Goal: Information Seeking & Learning: Understand process/instructions

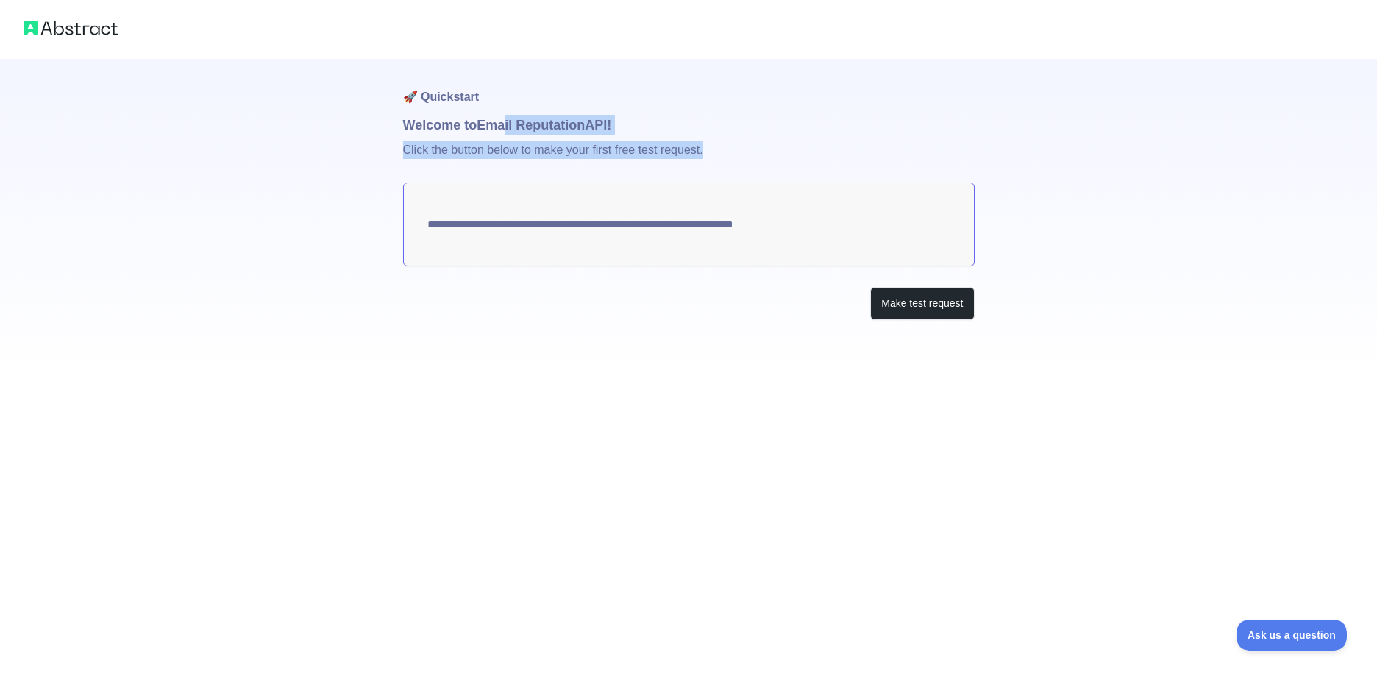
drag, startPoint x: 531, startPoint y: 129, endPoint x: 705, endPoint y: 149, distance: 175.5
click at [705, 149] on div "**********" at bounding box center [689, 219] width 572 height 320
click at [705, 149] on p "Click the button below to make your first free test request." at bounding box center [689, 158] width 572 height 47
click at [527, 152] on p "Click the button below to make your first free test request." at bounding box center [689, 158] width 572 height 47
click at [519, 132] on h1 "Welcome to Email Reputation API!" at bounding box center [689, 125] width 572 height 21
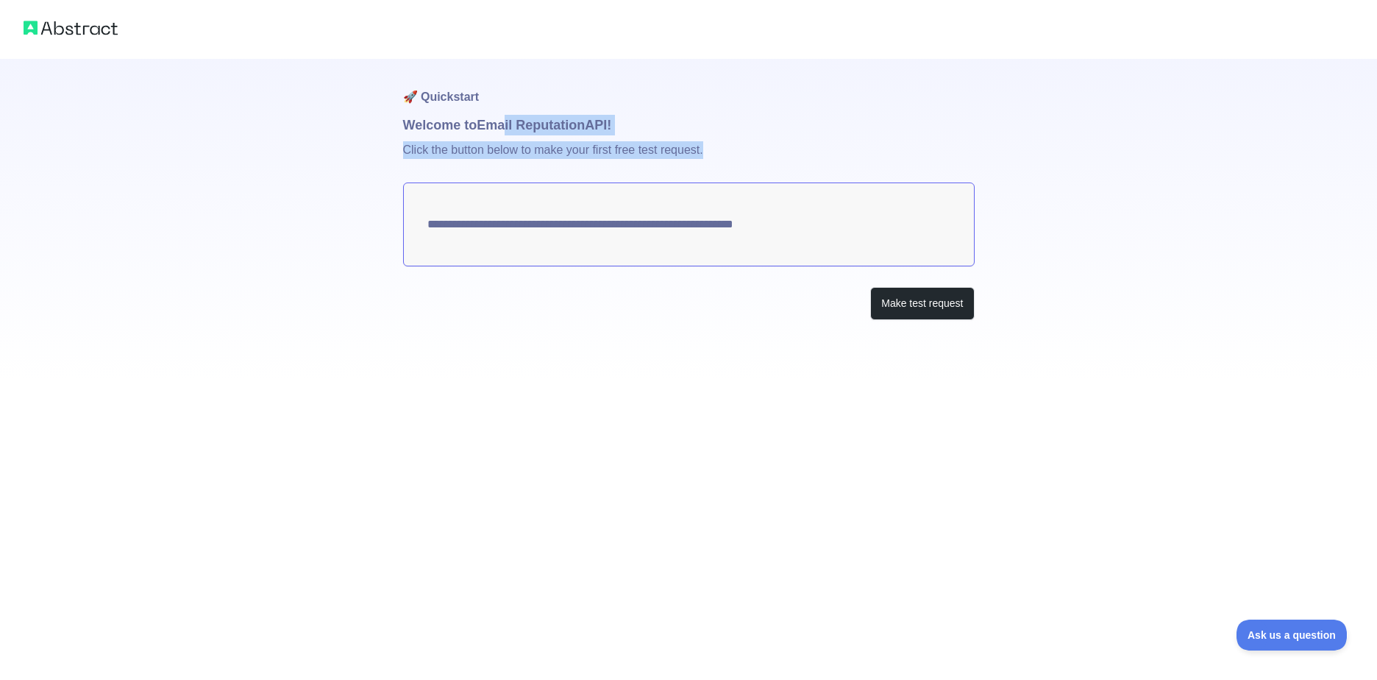
click at [522, 118] on h1 "Welcome to Email Reputation API!" at bounding box center [689, 125] width 572 height 21
click at [586, 86] on h1 "🚀 Quickstart" at bounding box center [689, 87] width 572 height 56
click at [471, 220] on textarea "**********" at bounding box center [689, 224] width 572 height 84
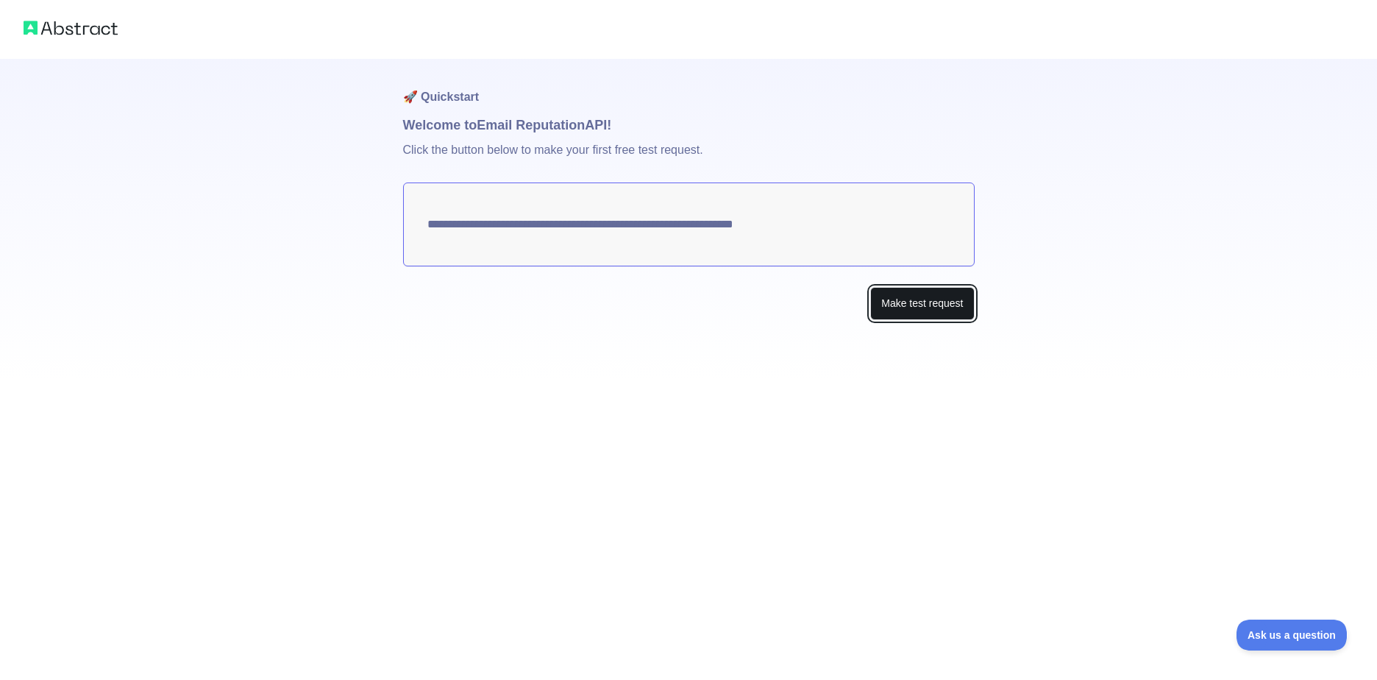
click at [896, 303] on button "Make test request" at bounding box center [922, 303] width 104 height 33
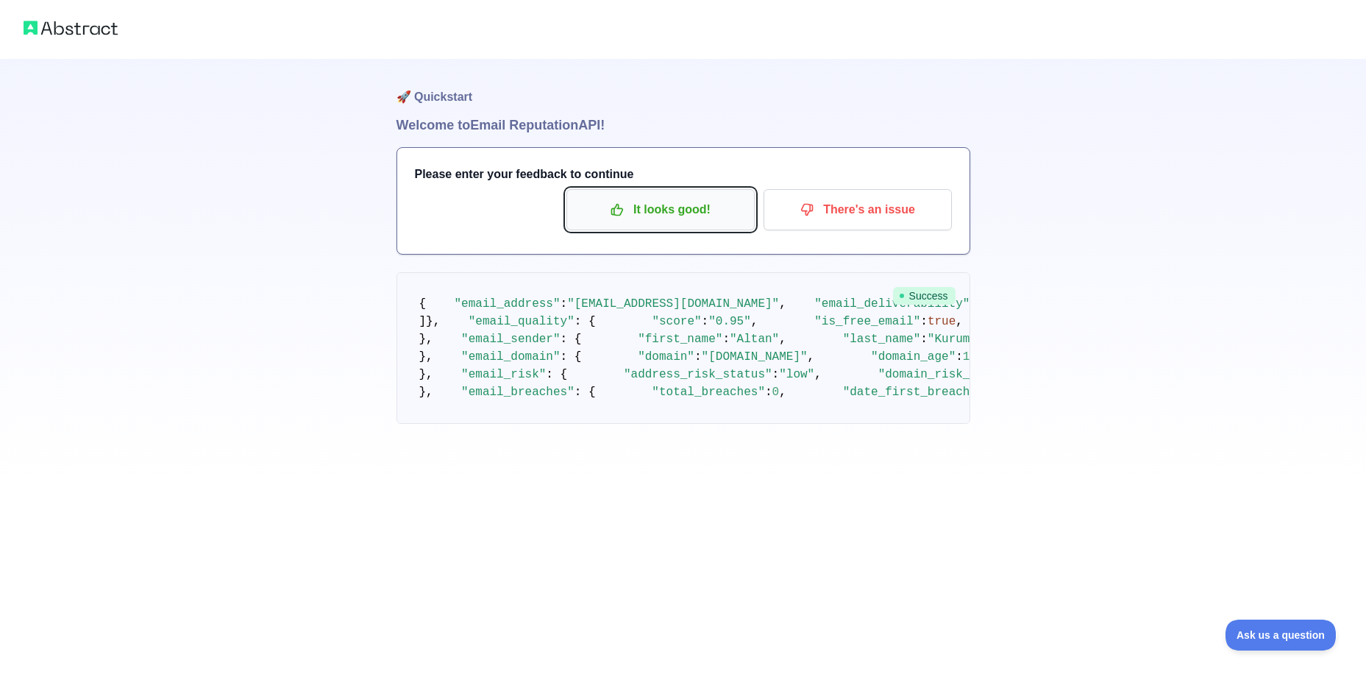
click at [648, 223] on button "It looks good!" at bounding box center [661, 209] width 188 height 41
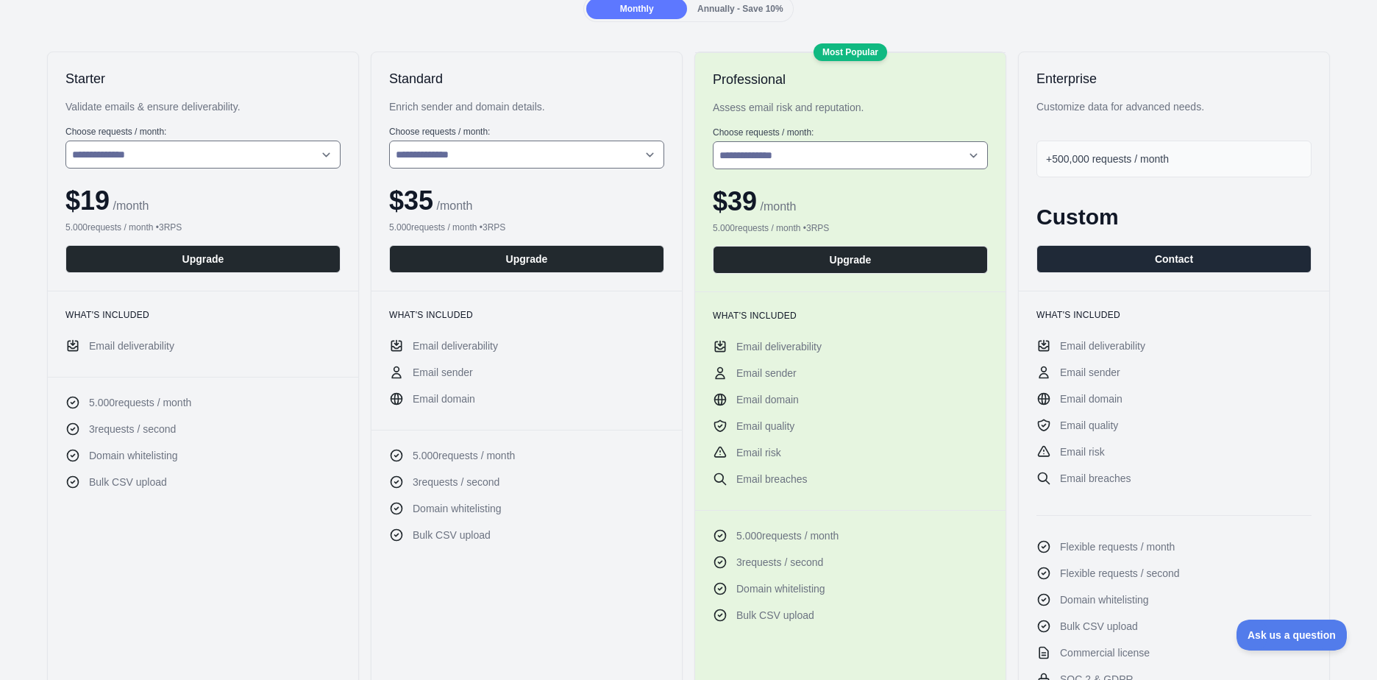
scroll to position [74, 0]
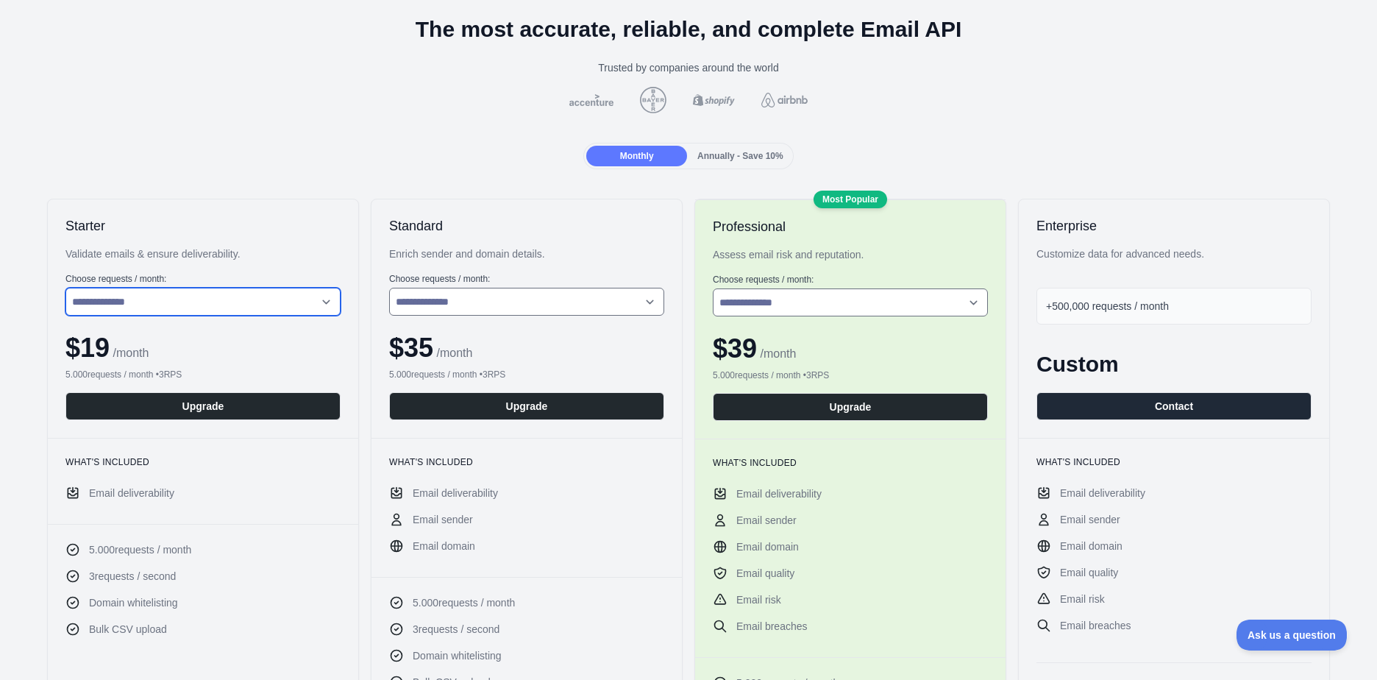
click at [231, 308] on select "**********" at bounding box center [202, 302] width 275 height 28
click at [234, 299] on select "**********" at bounding box center [202, 302] width 275 height 28
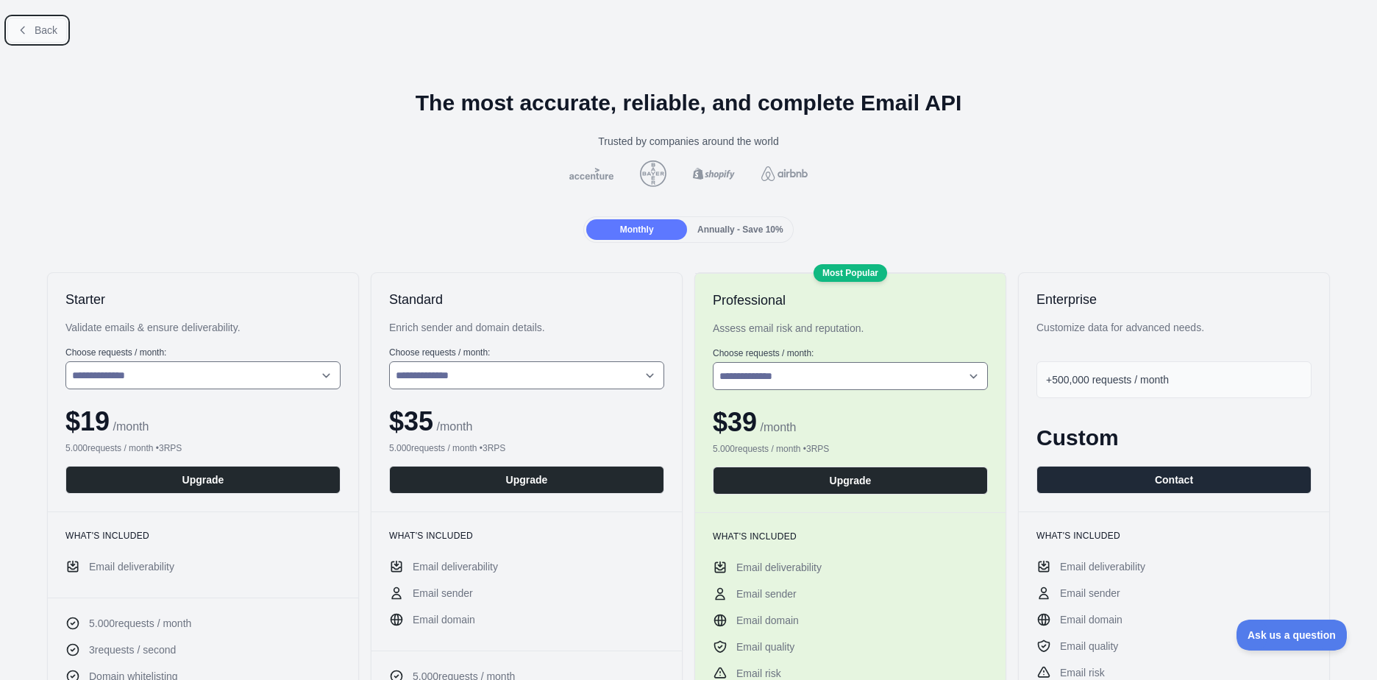
click at [26, 28] on icon at bounding box center [23, 30] width 12 height 12
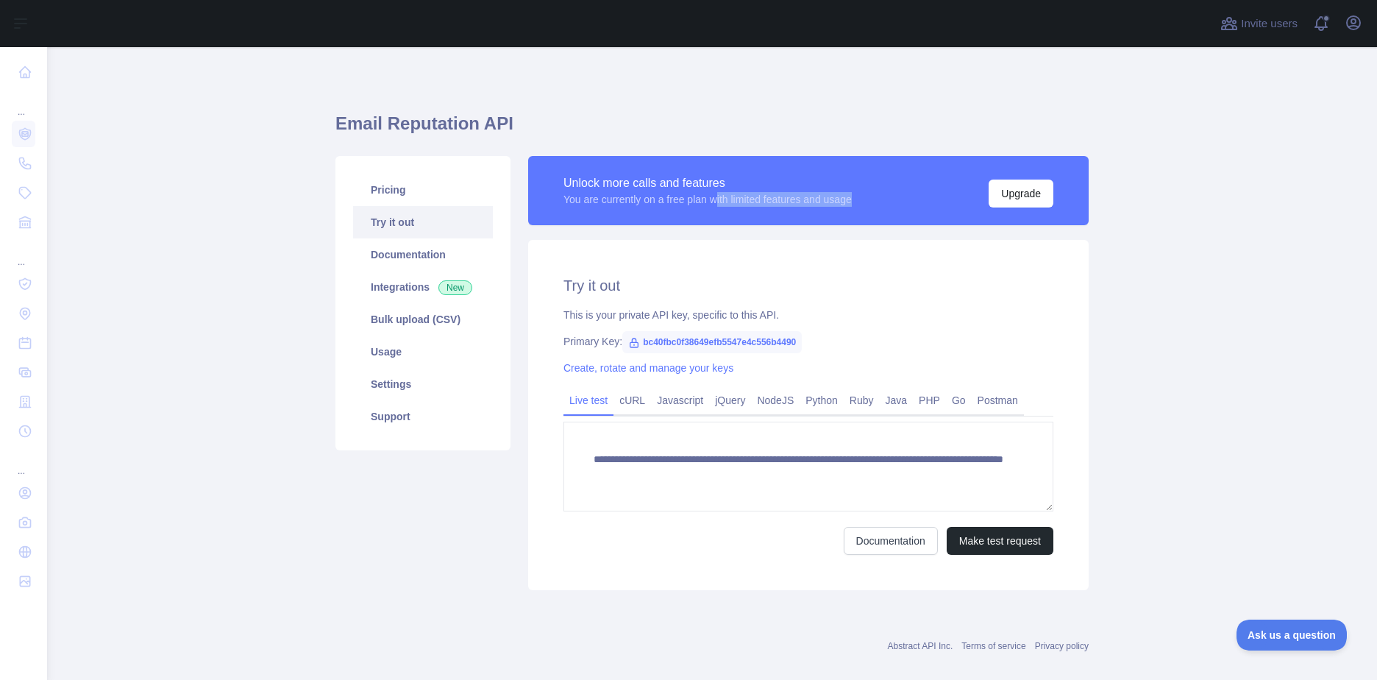
drag, startPoint x: 737, startPoint y: 201, endPoint x: 861, endPoint y: 203, distance: 124.4
click at [861, 203] on div "Unlock more calls and features You are currently on a free plan with limited fe…" at bounding box center [809, 191] width 490 height 34
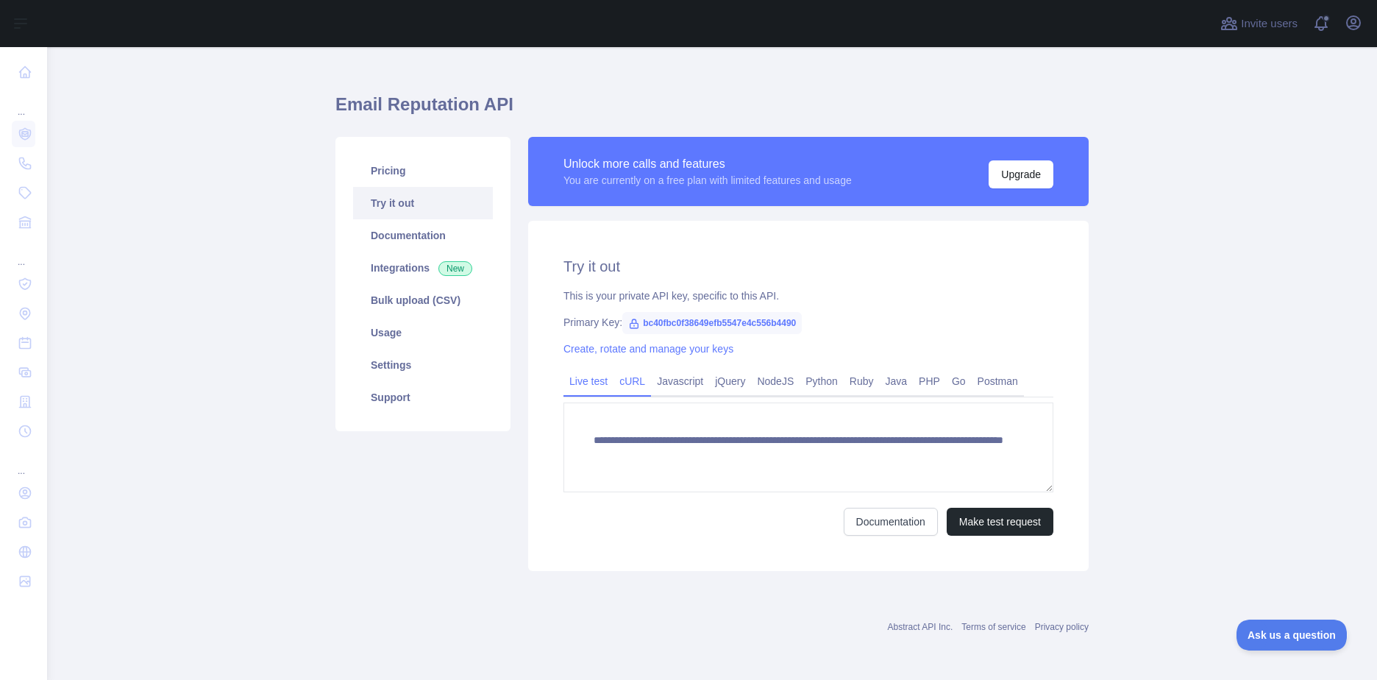
click at [638, 383] on link "cURL" at bounding box center [633, 381] width 38 height 24
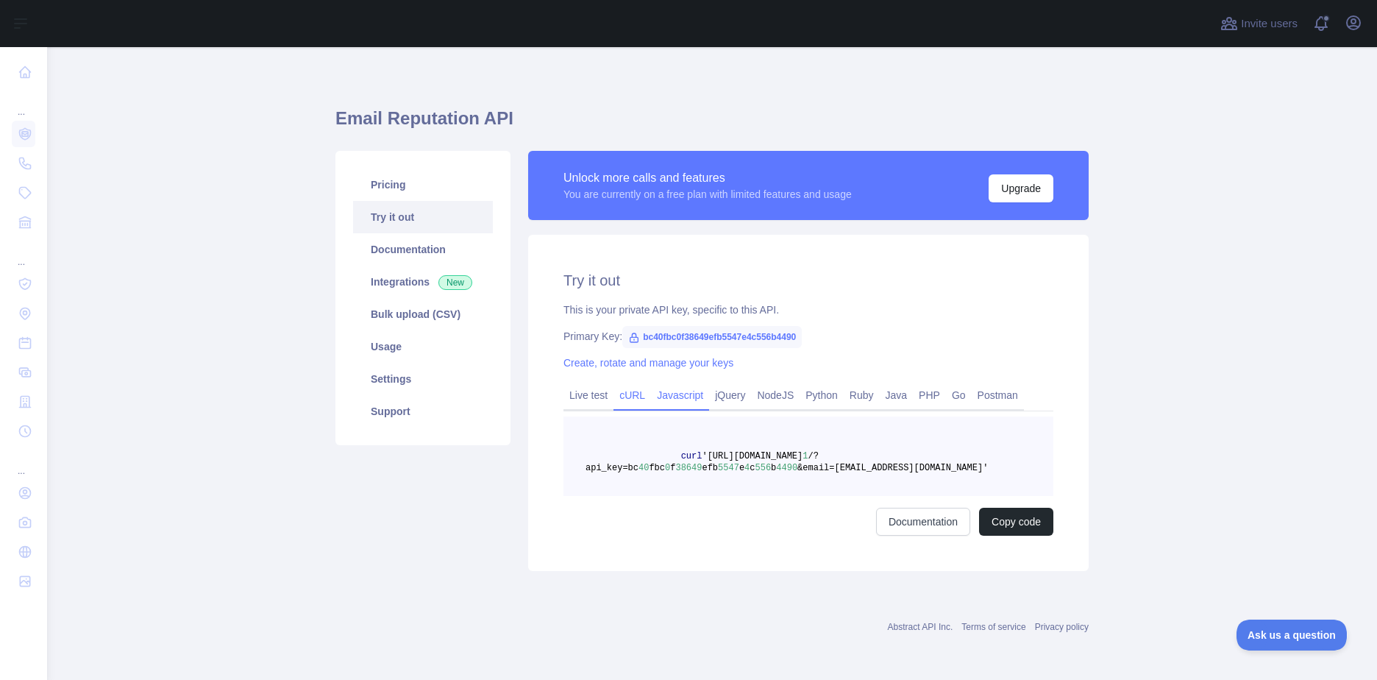
scroll to position [5, 0]
click at [654, 390] on link "Javascript" at bounding box center [680, 395] width 58 height 24
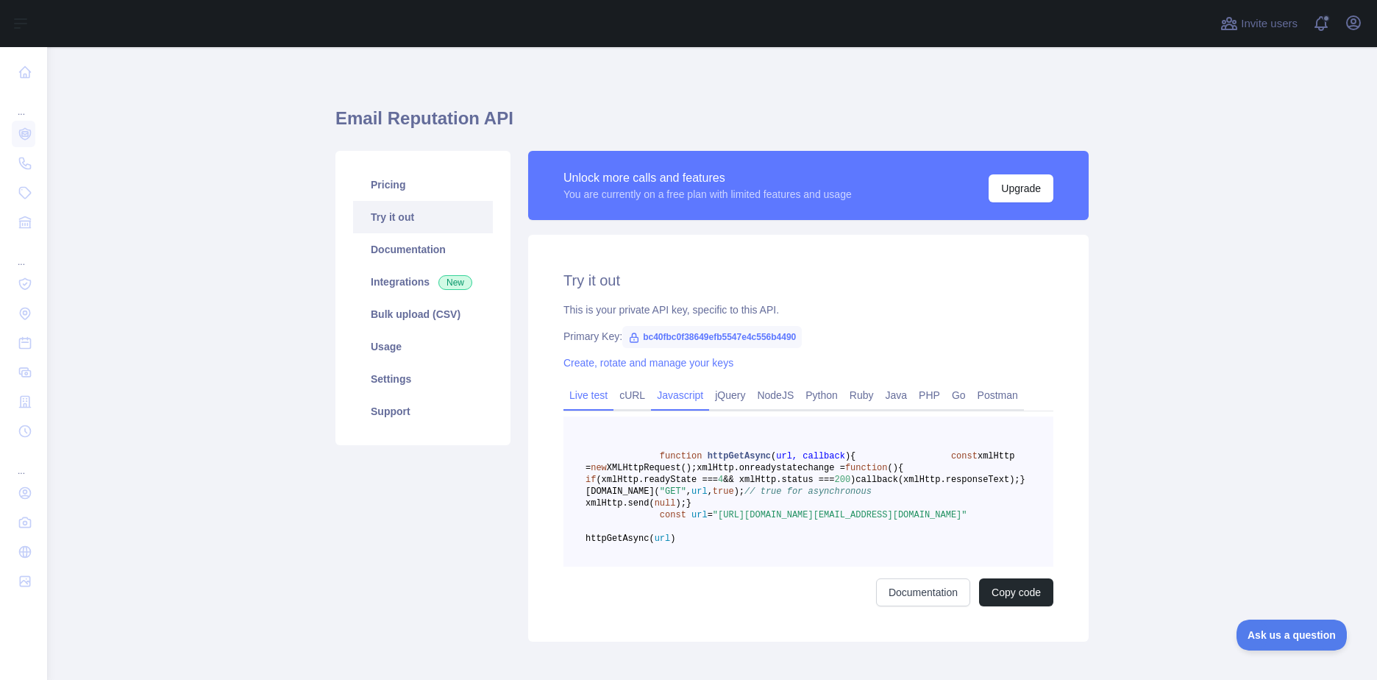
click at [589, 399] on link "Live test" at bounding box center [589, 395] width 50 height 24
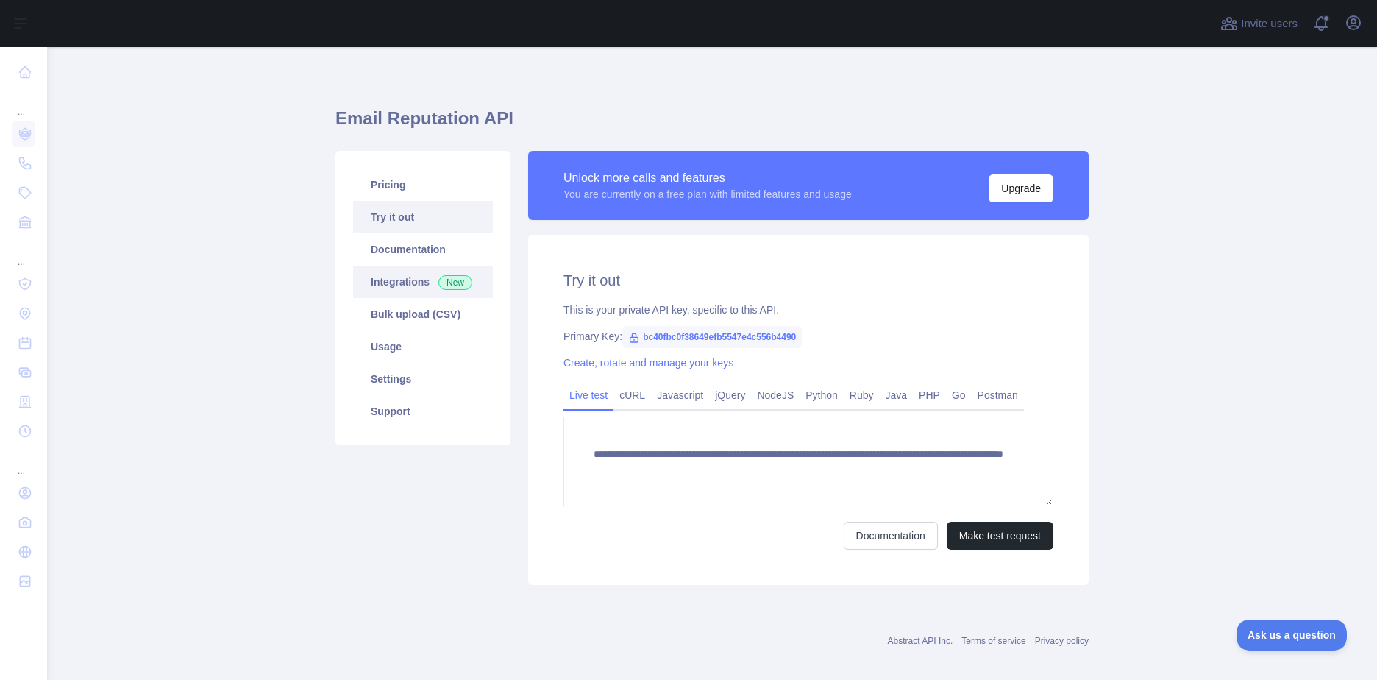
click at [409, 283] on link "Integrations New" at bounding box center [423, 282] width 140 height 32
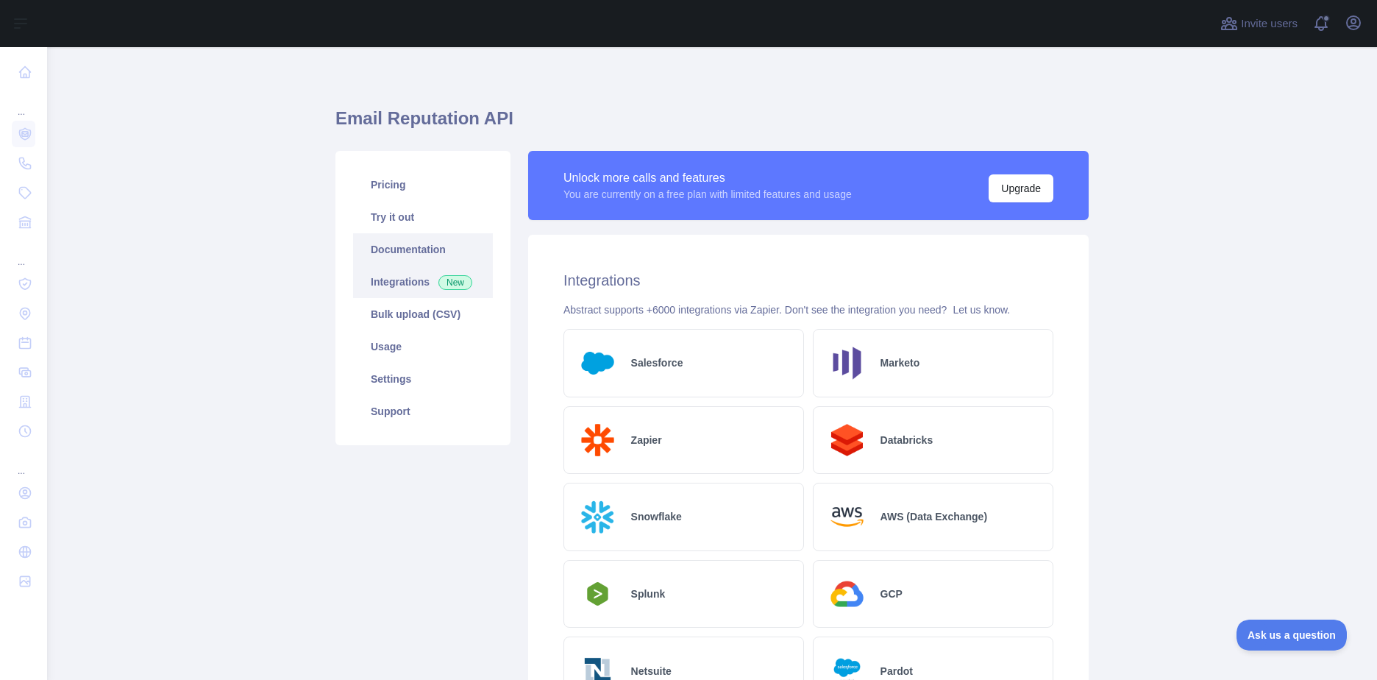
click at [414, 249] on link "Documentation" at bounding box center [423, 249] width 140 height 32
click at [427, 244] on link "Documentation" at bounding box center [423, 249] width 140 height 32
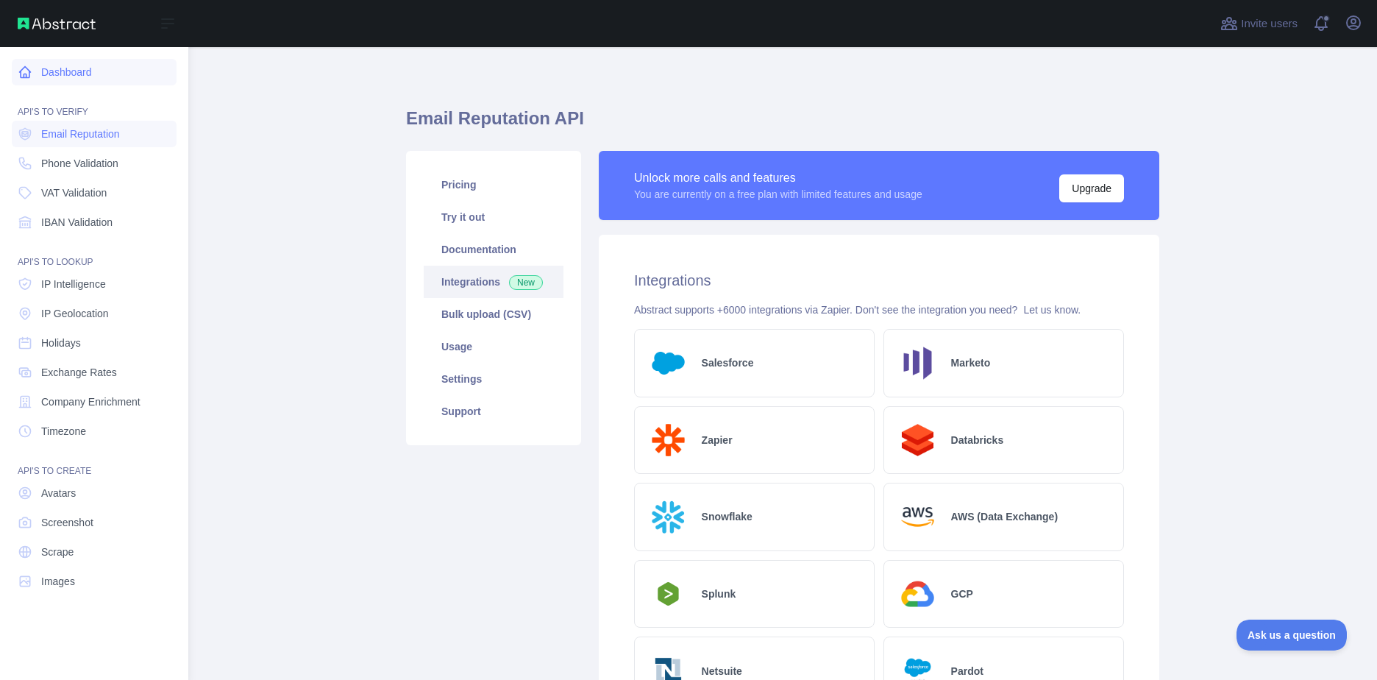
click at [32, 77] on link "Dashboard" at bounding box center [94, 72] width 165 height 26
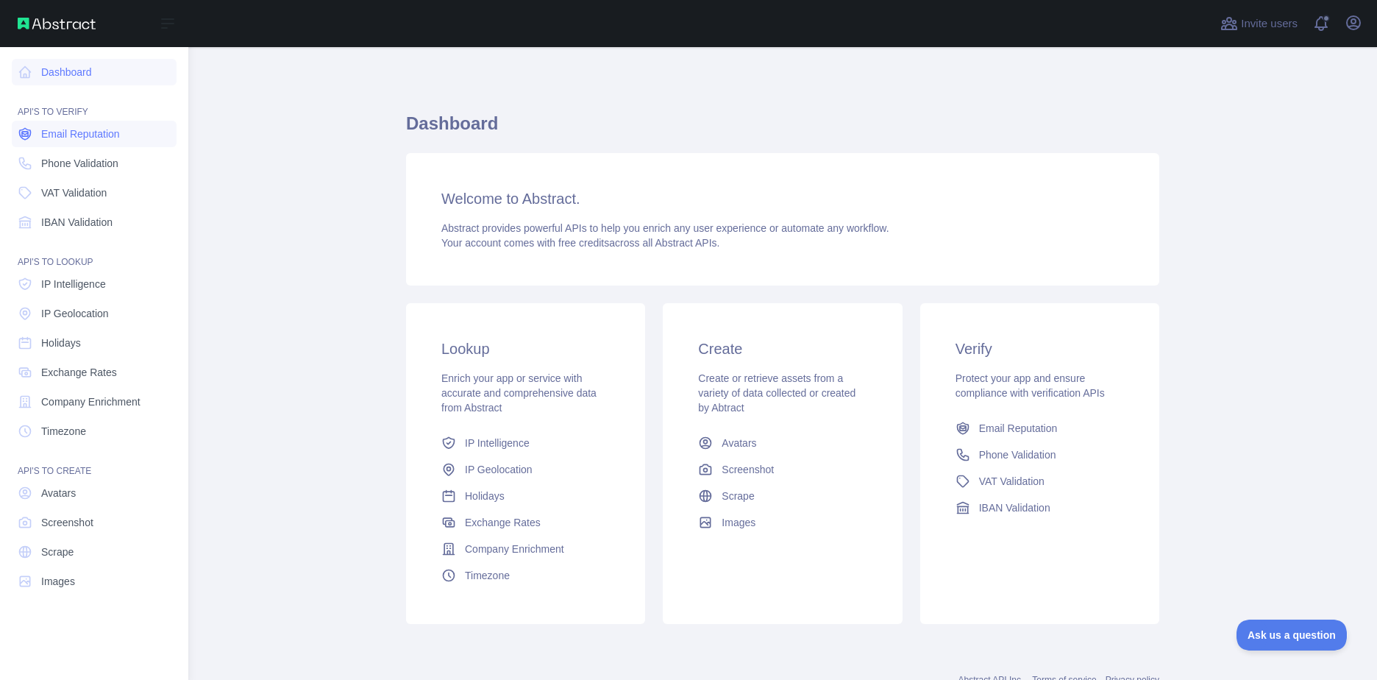
click at [88, 143] on link "Email Reputation" at bounding box center [94, 134] width 165 height 26
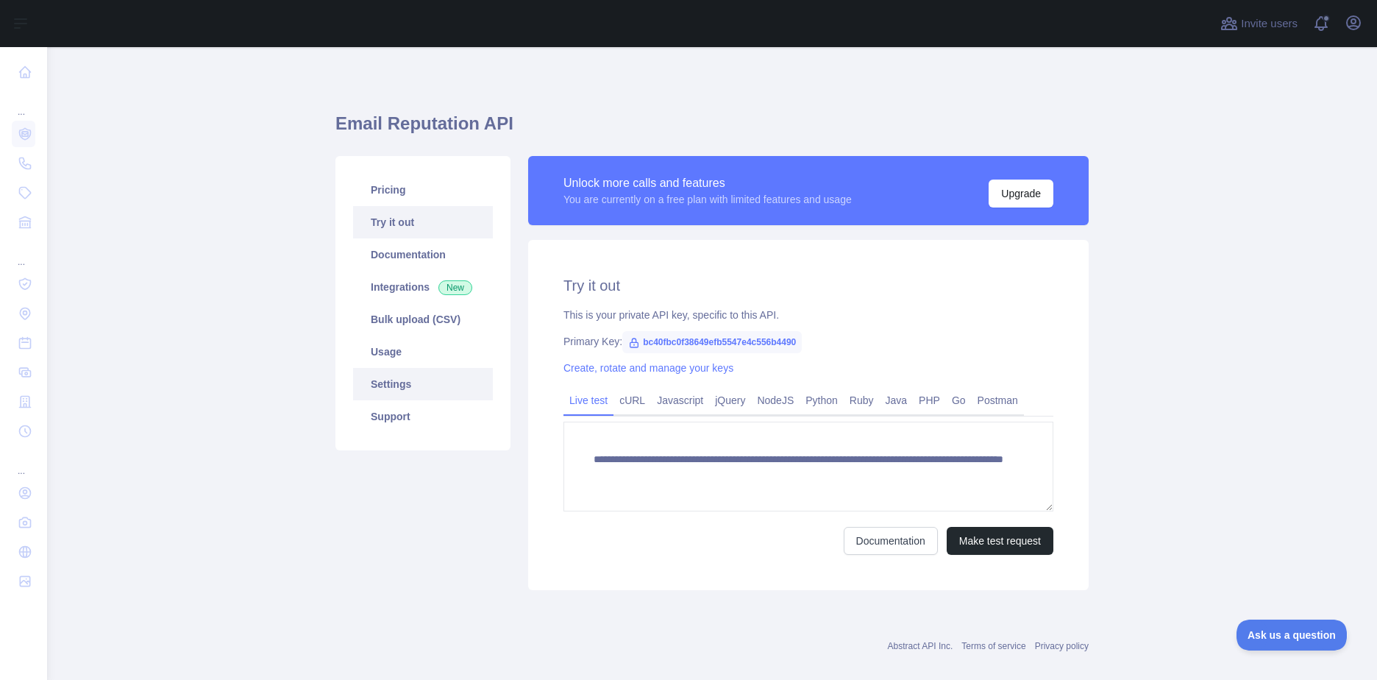
click at [422, 391] on link "Settings" at bounding box center [423, 384] width 140 height 32
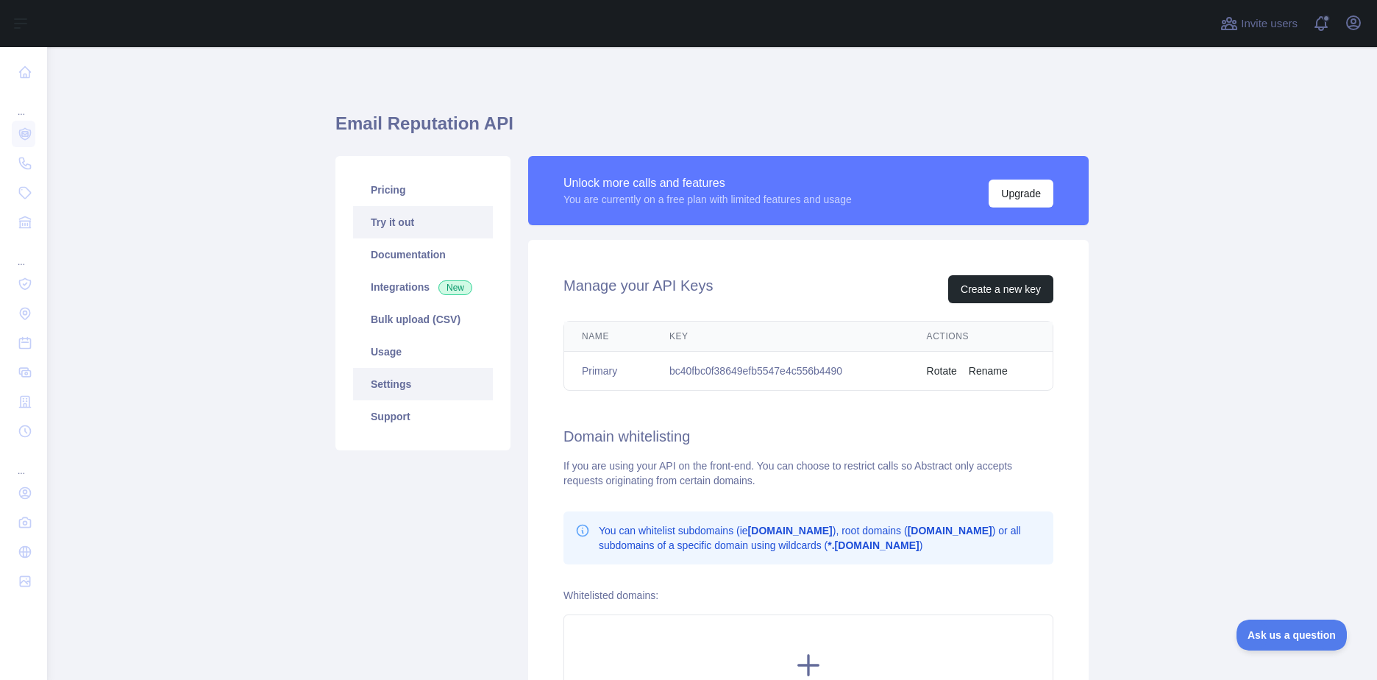
click at [428, 219] on link "Try it out" at bounding box center [423, 222] width 140 height 32
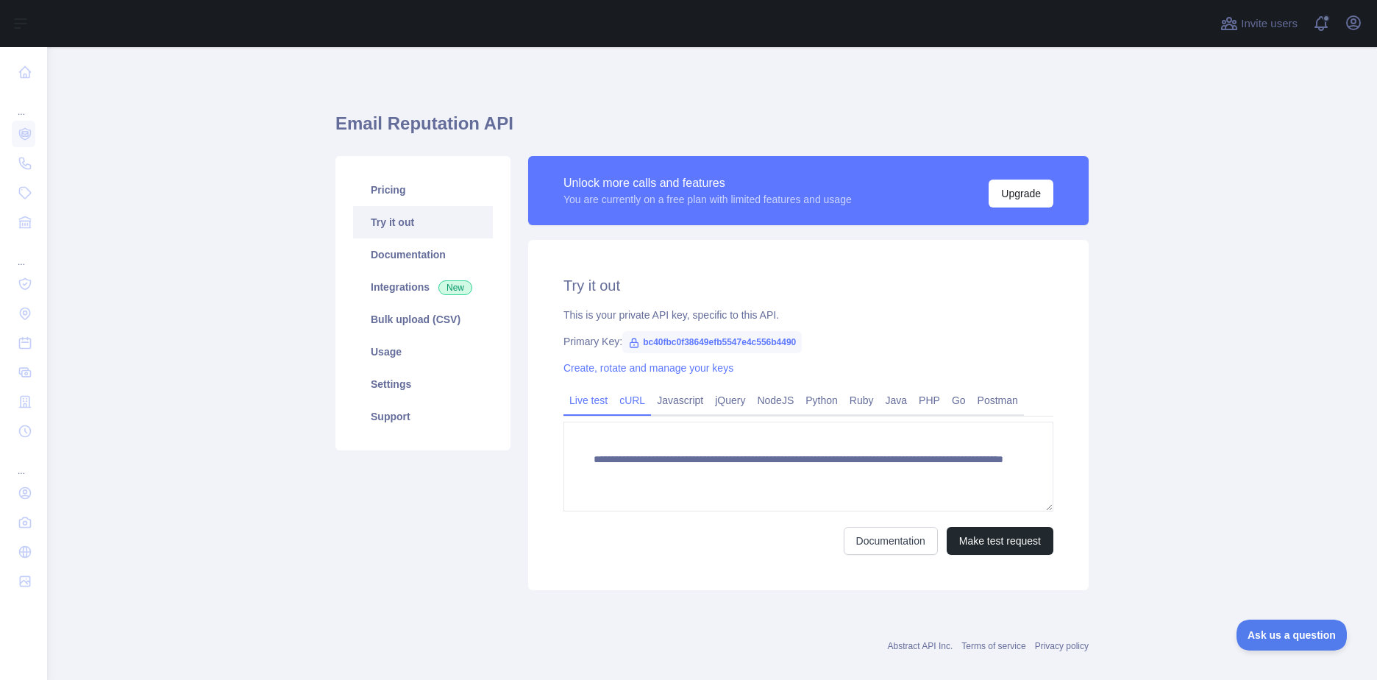
click at [632, 405] on link "cURL" at bounding box center [633, 401] width 38 height 24
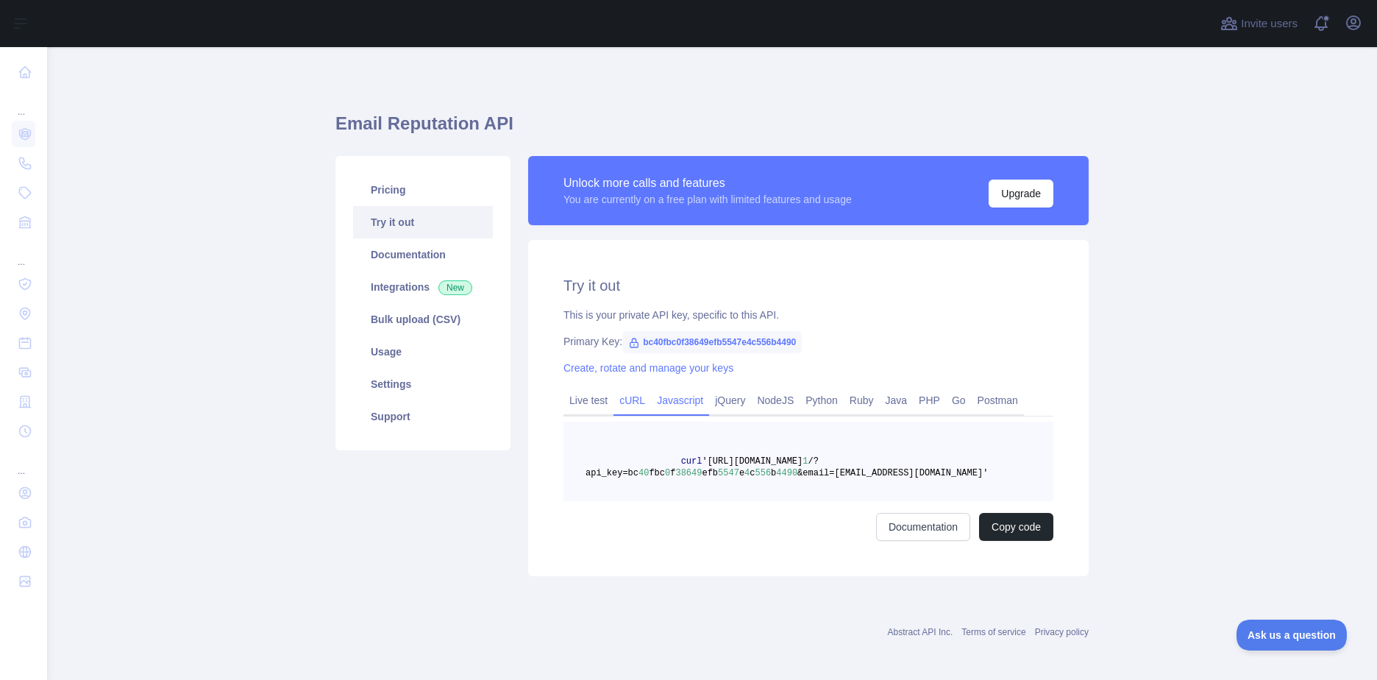
click at [659, 408] on link "Javascript" at bounding box center [680, 401] width 58 height 24
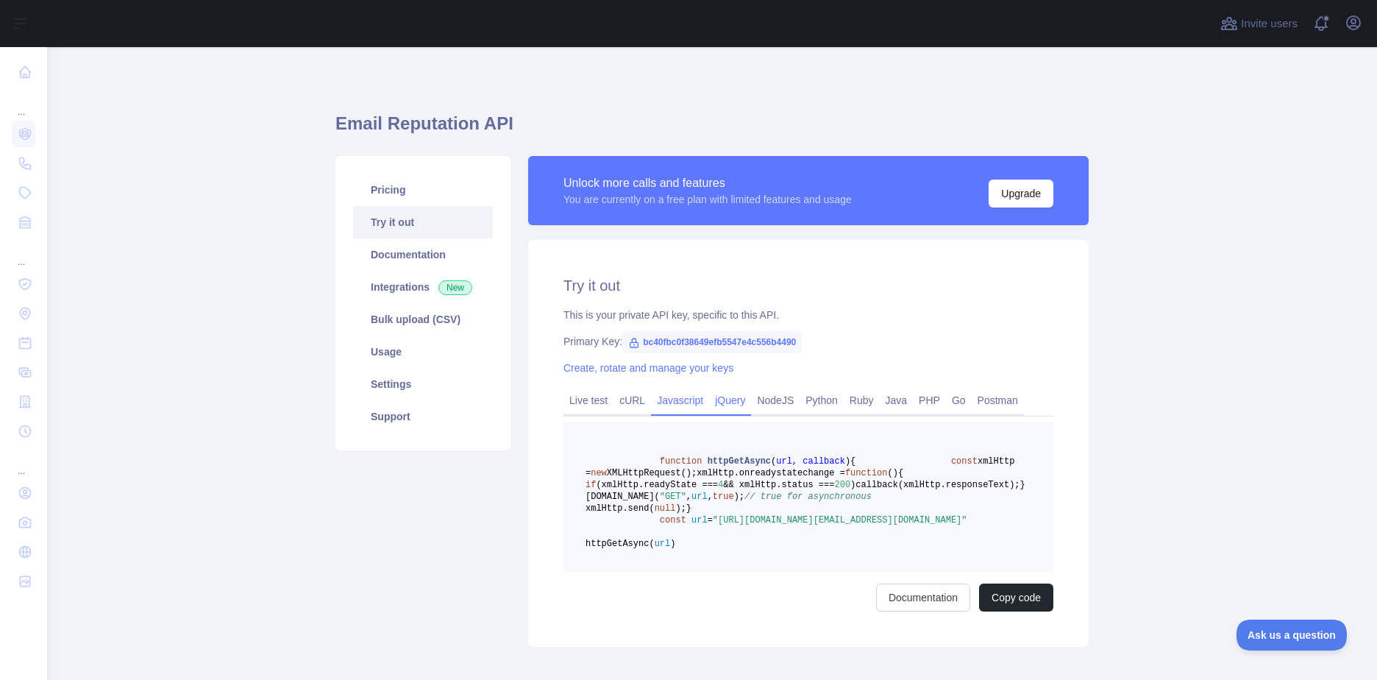
click at [735, 409] on link "jQuery" at bounding box center [730, 401] width 42 height 24
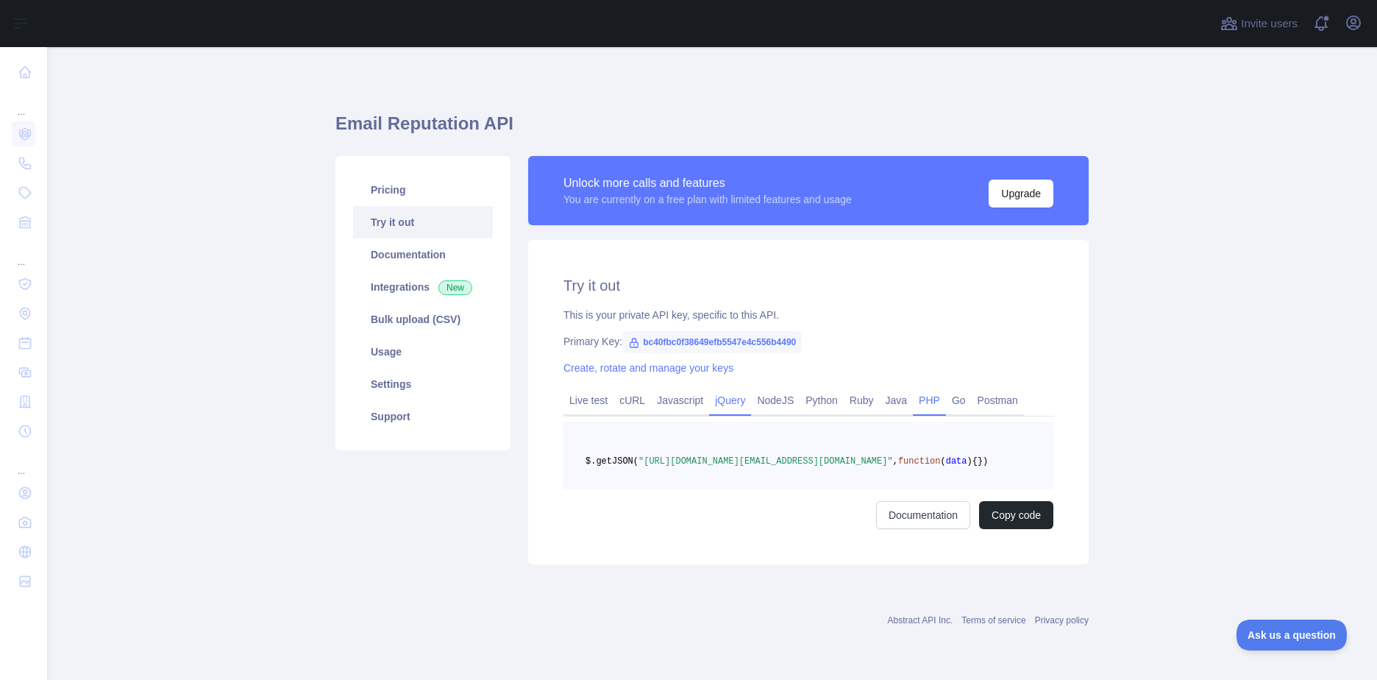
click at [922, 403] on link "PHP" at bounding box center [929, 401] width 33 height 24
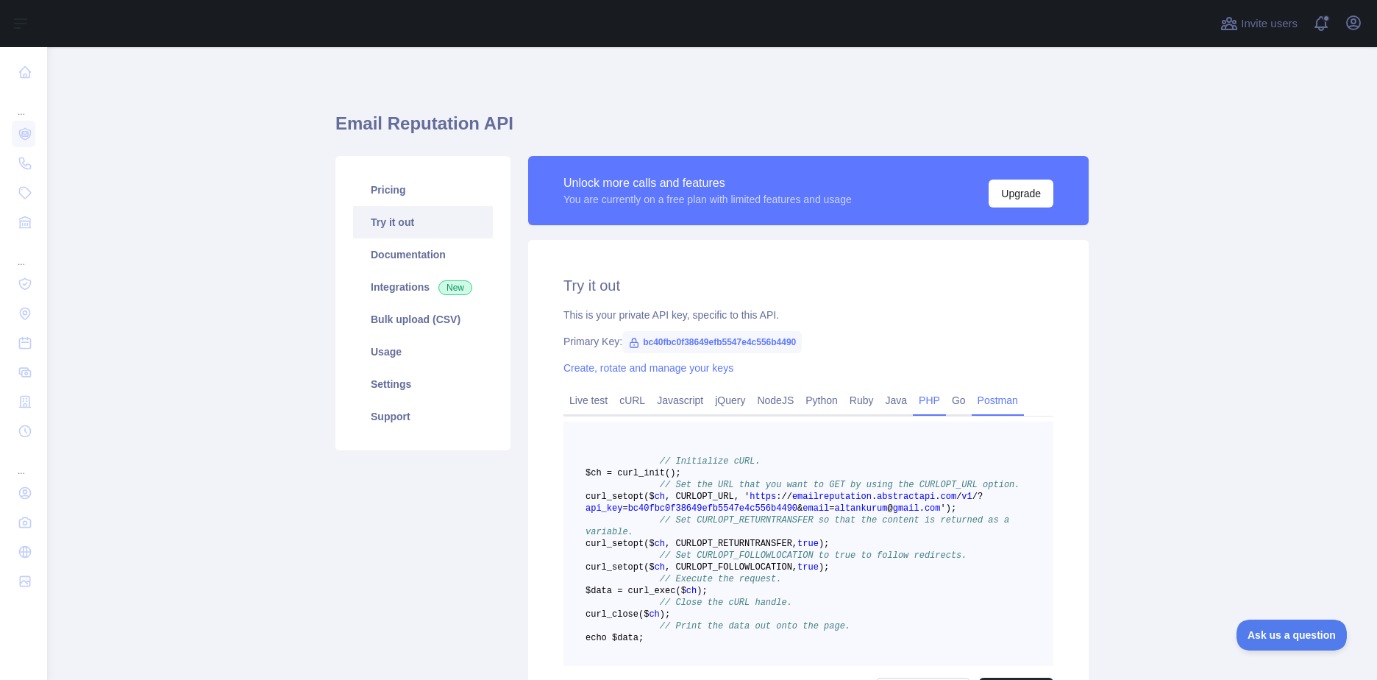
click at [982, 407] on link "Postman" at bounding box center [998, 401] width 52 height 24
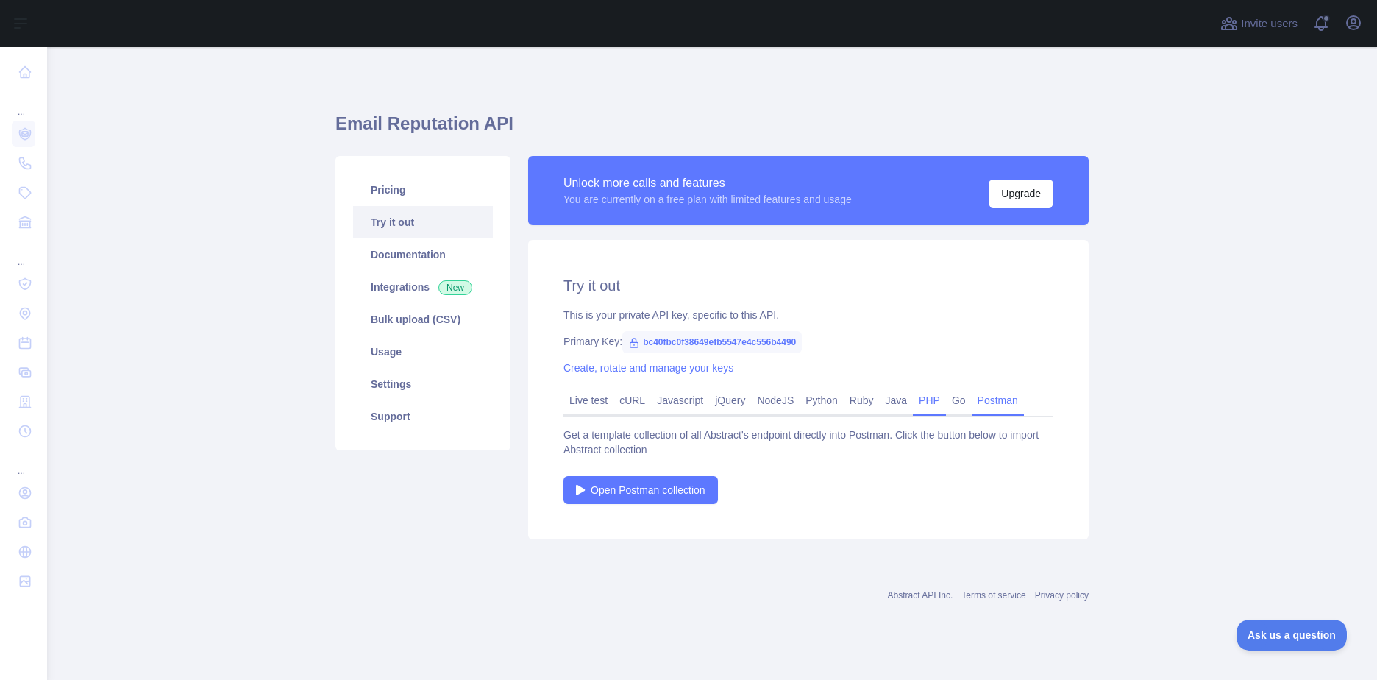
click at [930, 405] on link "PHP" at bounding box center [929, 401] width 33 height 24
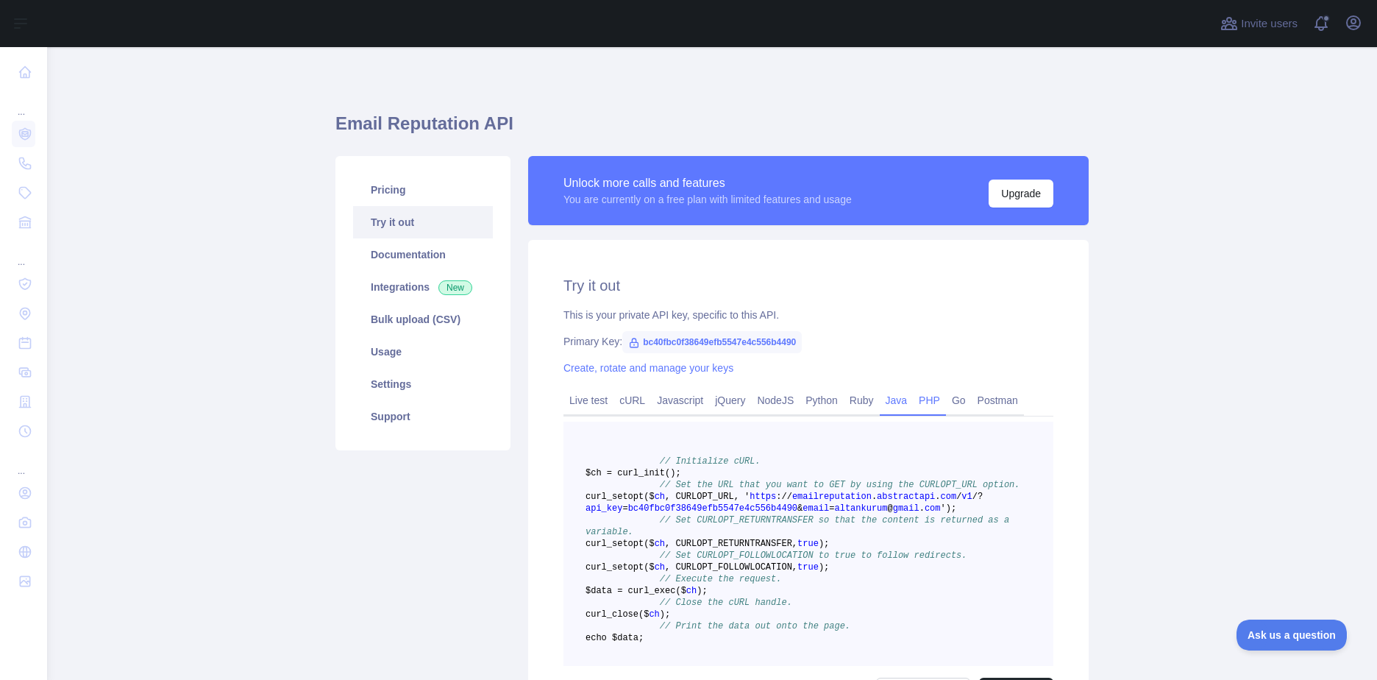
click at [901, 408] on link "Java" at bounding box center [897, 401] width 34 height 24
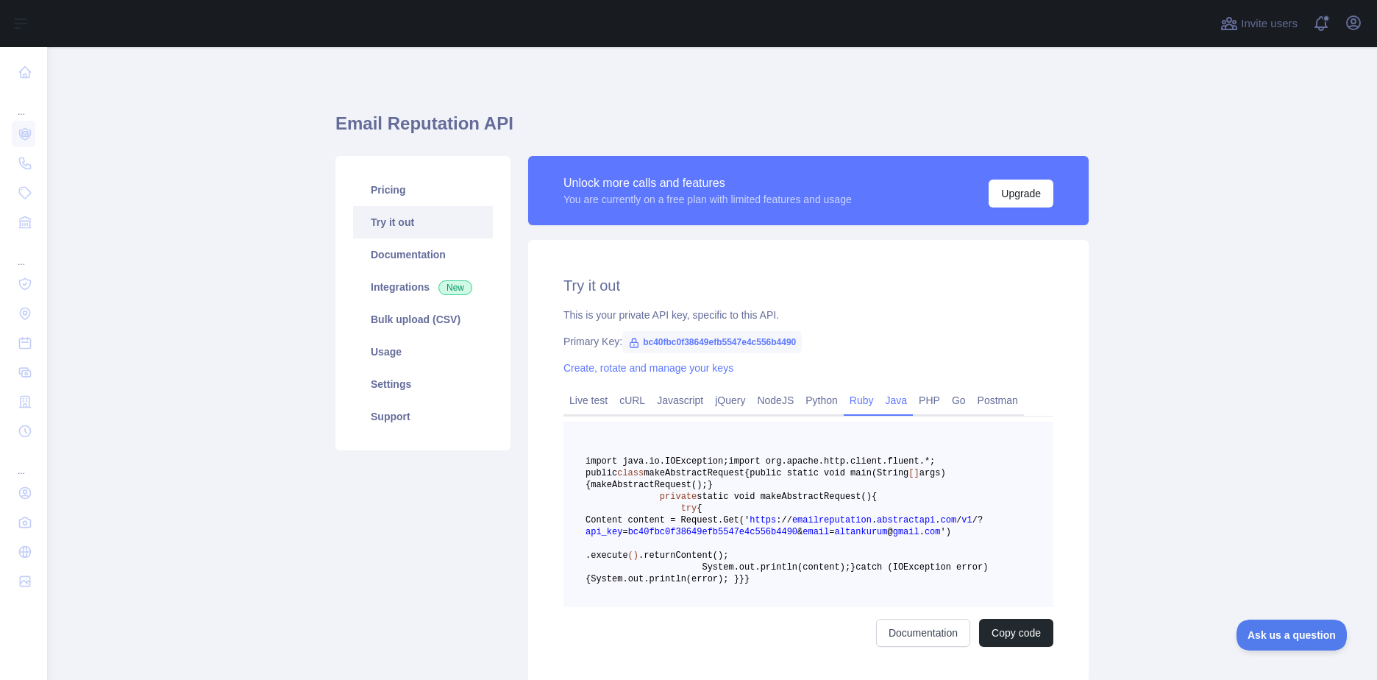
click at [865, 406] on link "Ruby" at bounding box center [862, 401] width 36 height 24
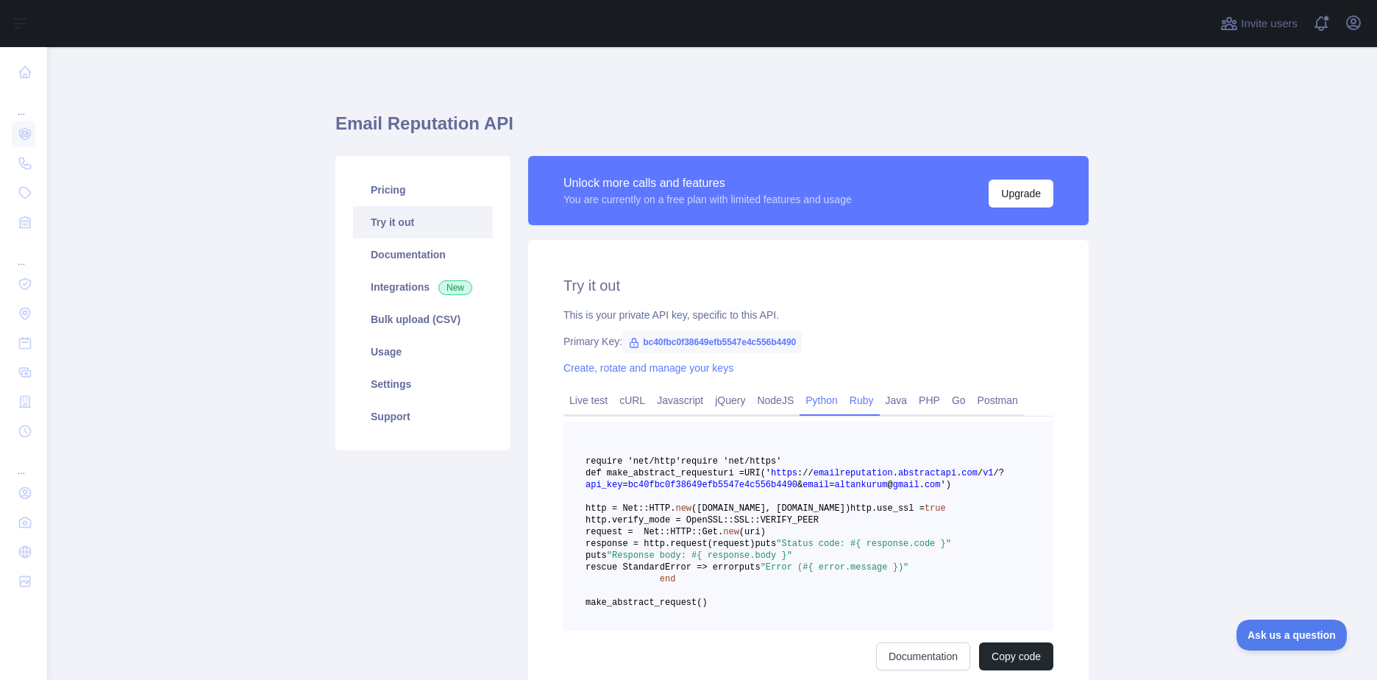
click at [822, 404] on link "Python" at bounding box center [822, 401] width 44 height 24
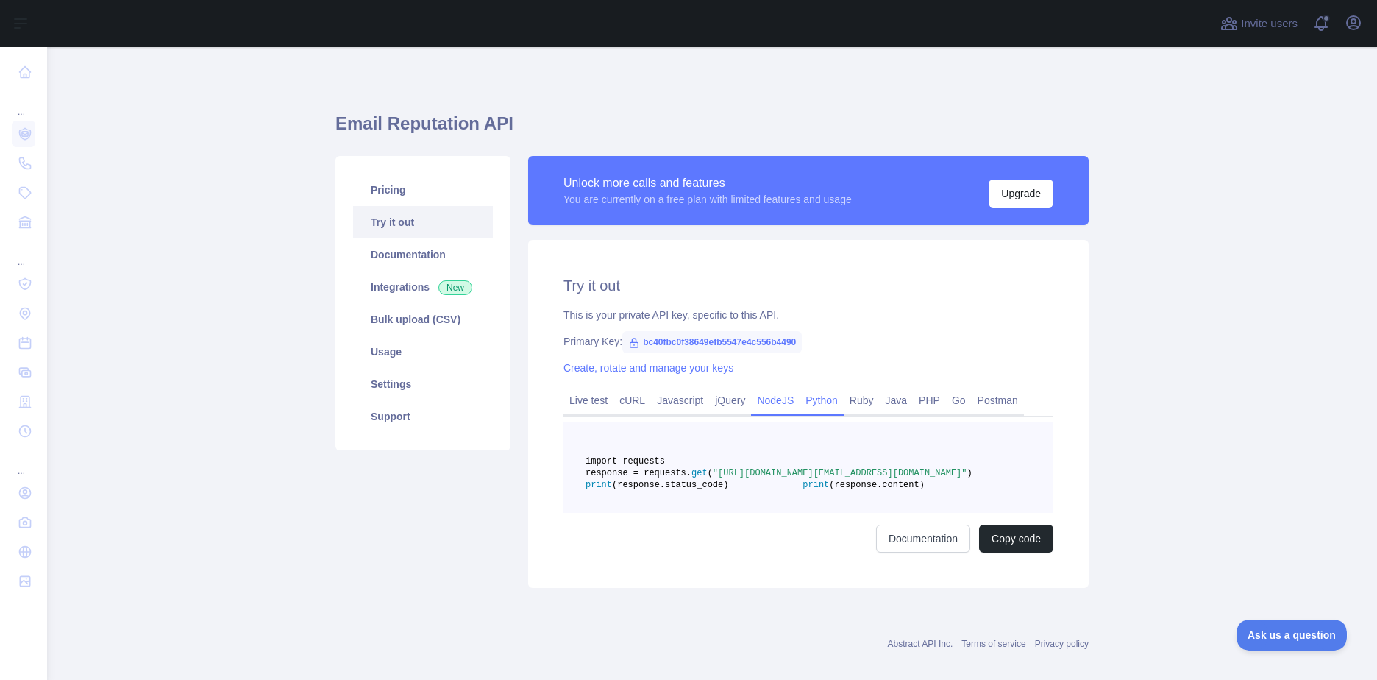
click at [784, 399] on link "NodeJS" at bounding box center [775, 401] width 49 height 24
click at [604, 395] on link "Live test" at bounding box center [589, 401] width 50 height 24
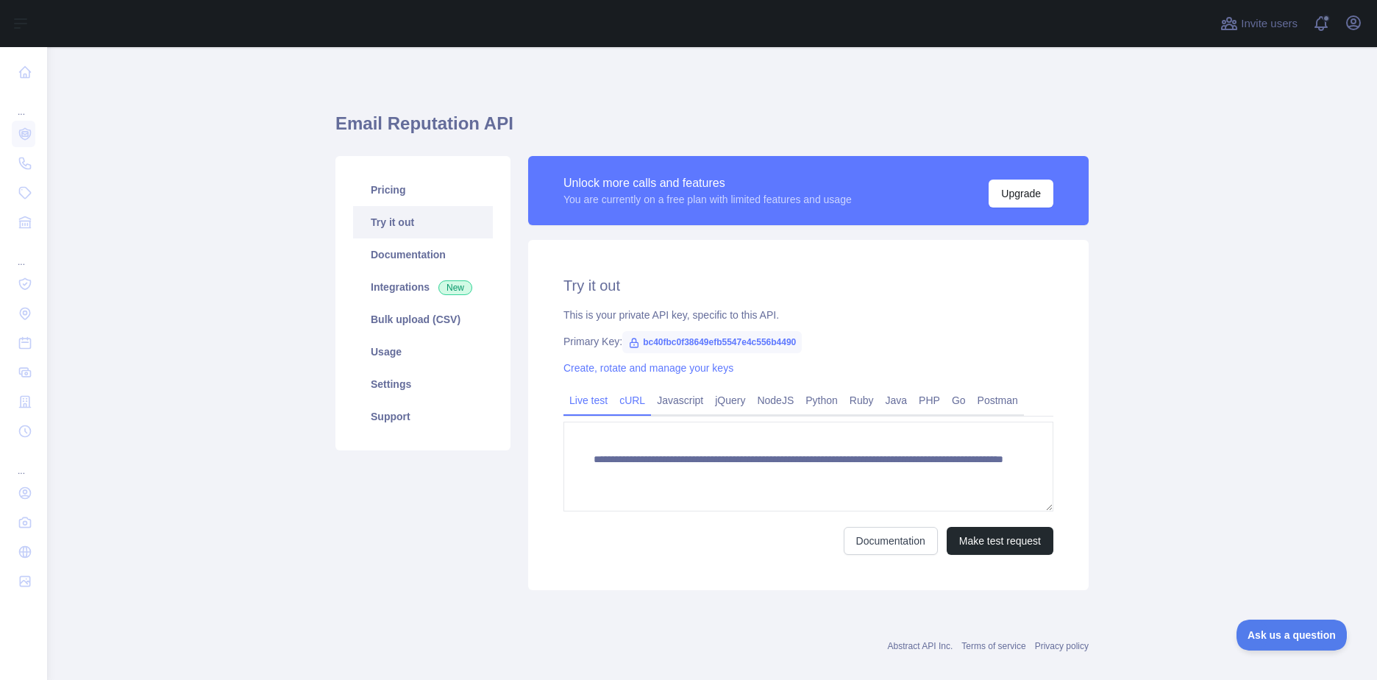
click at [619, 402] on link "cURL" at bounding box center [633, 401] width 38 height 24
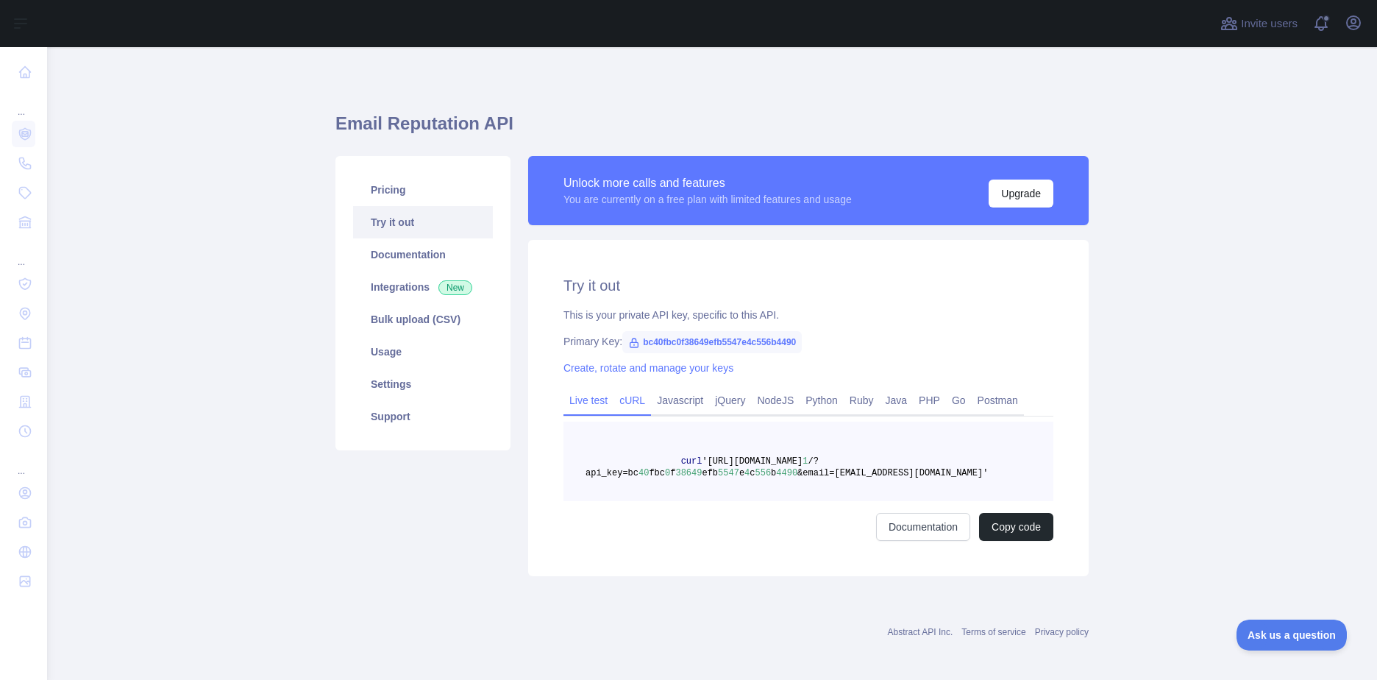
click at [589, 402] on link "Live test" at bounding box center [589, 401] width 50 height 24
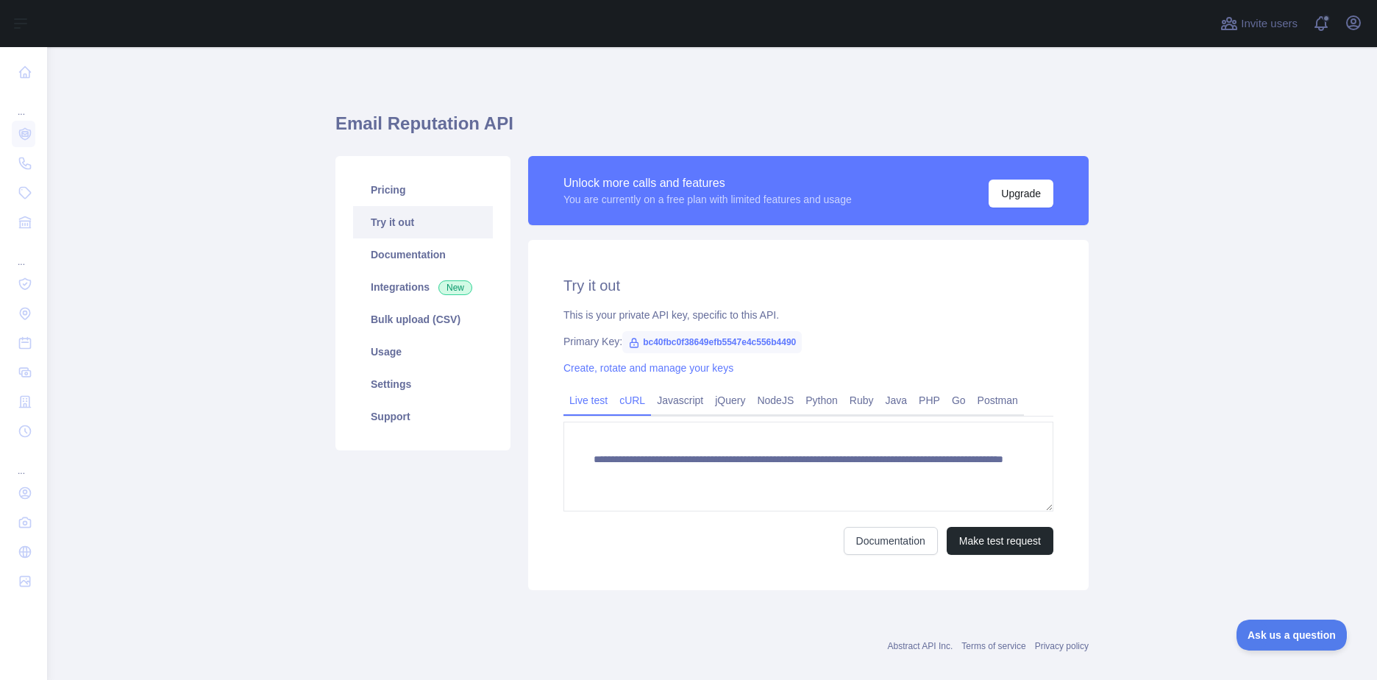
click at [642, 407] on link "cURL" at bounding box center [633, 401] width 38 height 24
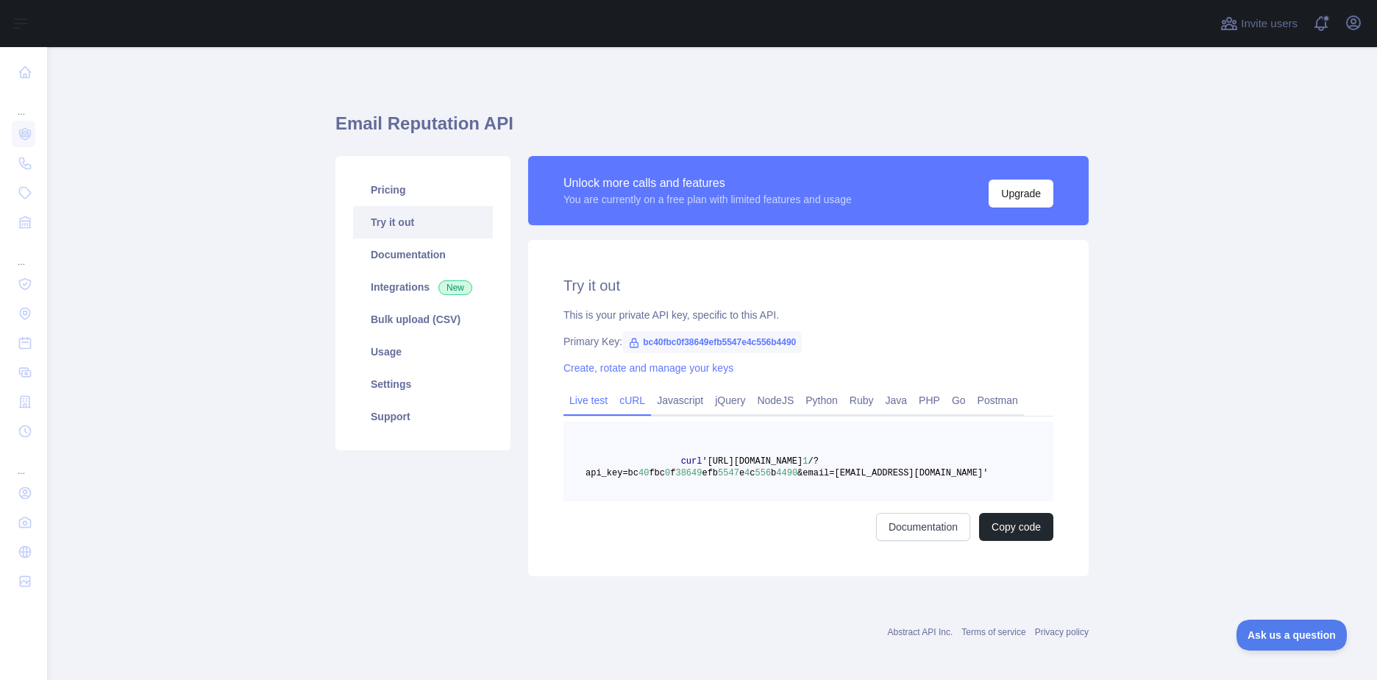
click at [591, 405] on link "Live test" at bounding box center [589, 401] width 50 height 24
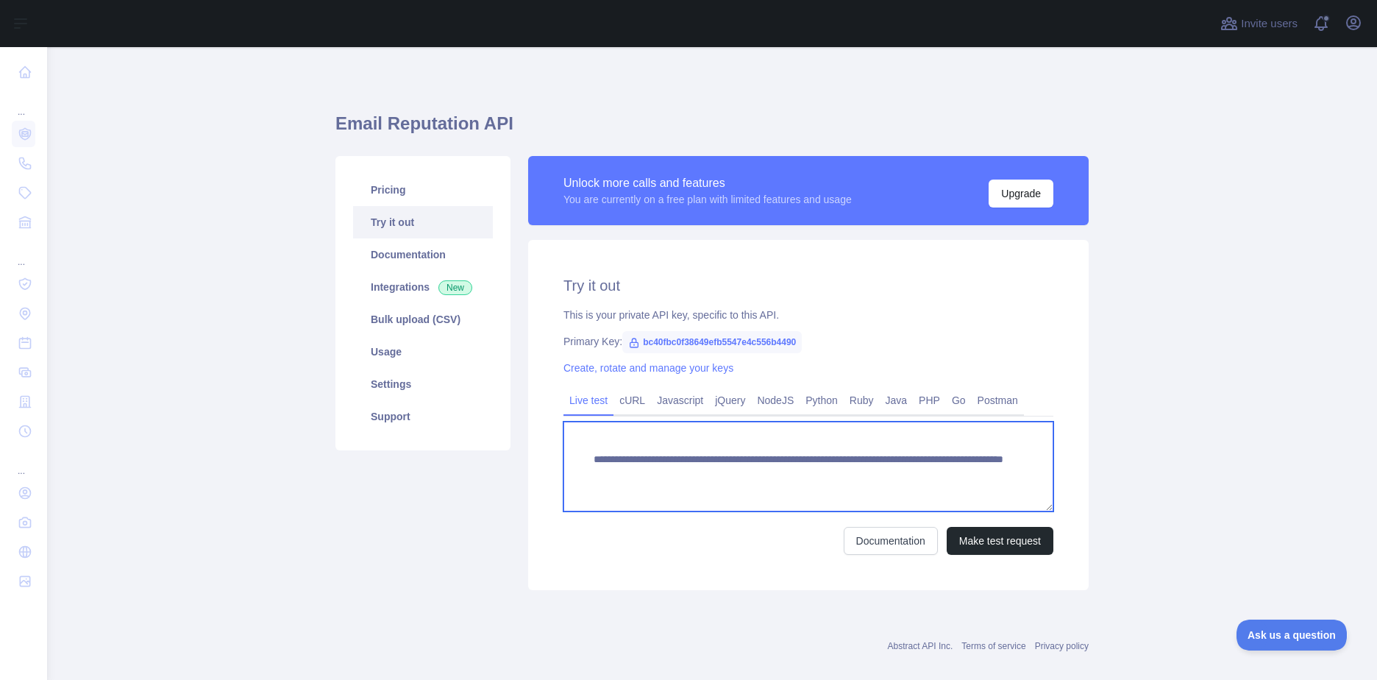
drag, startPoint x: 586, startPoint y: 455, endPoint x: 976, endPoint y: 484, distance: 390.4
click at [976, 484] on textarea "**********" at bounding box center [809, 467] width 490 height 90
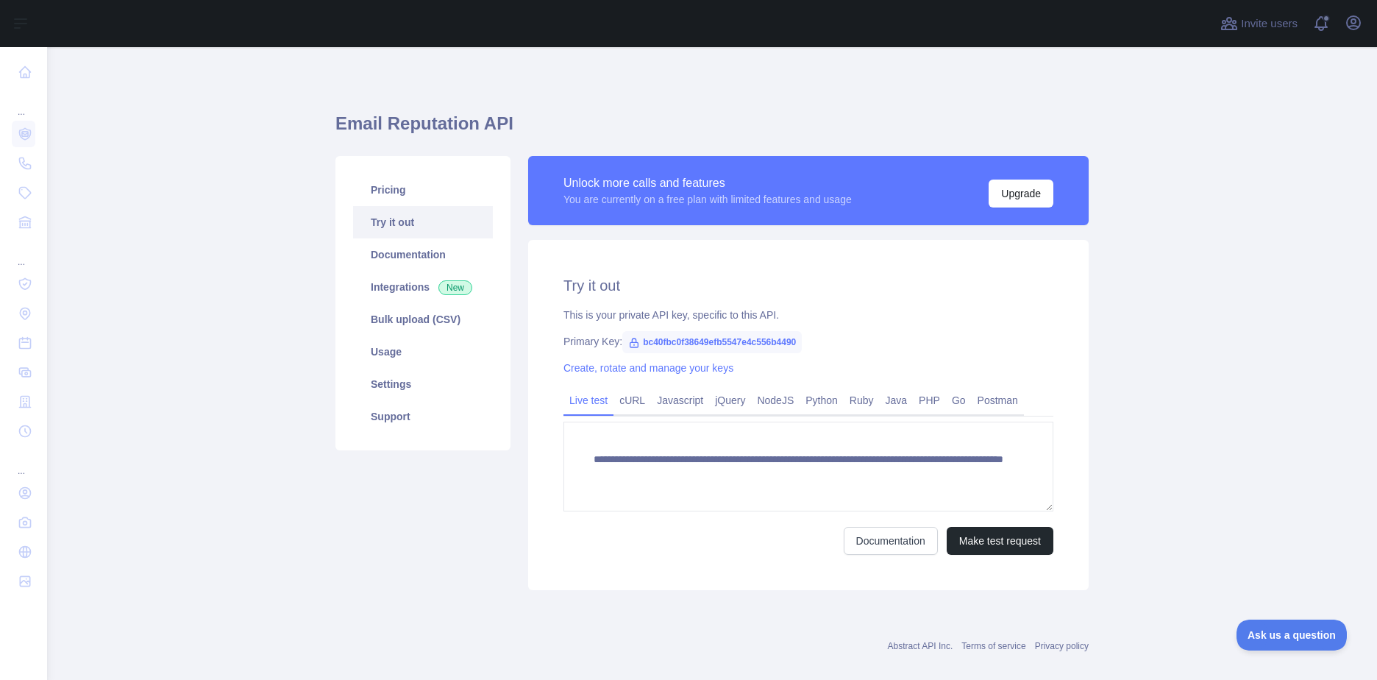
click at [630, 344] on icon at bounding box center [634, 343] width 12 height 12
drag, startPoint x: 636, startPoint y: 343, endPoint x: 799, endPoint y: 344, distance: 163.4
click at [799, 344] on div "Primary Key: bc40fbc0f38649efb5547e4c556b4490" at bounding box center [809, 341] width 490 height 15
copy span "bc40fbc0f38649efb5547e4c556b4490"
drag, startPoint x: 795, startPoint y: 345, endPoint x: 634, endPoint y: 342, distance: 161.2
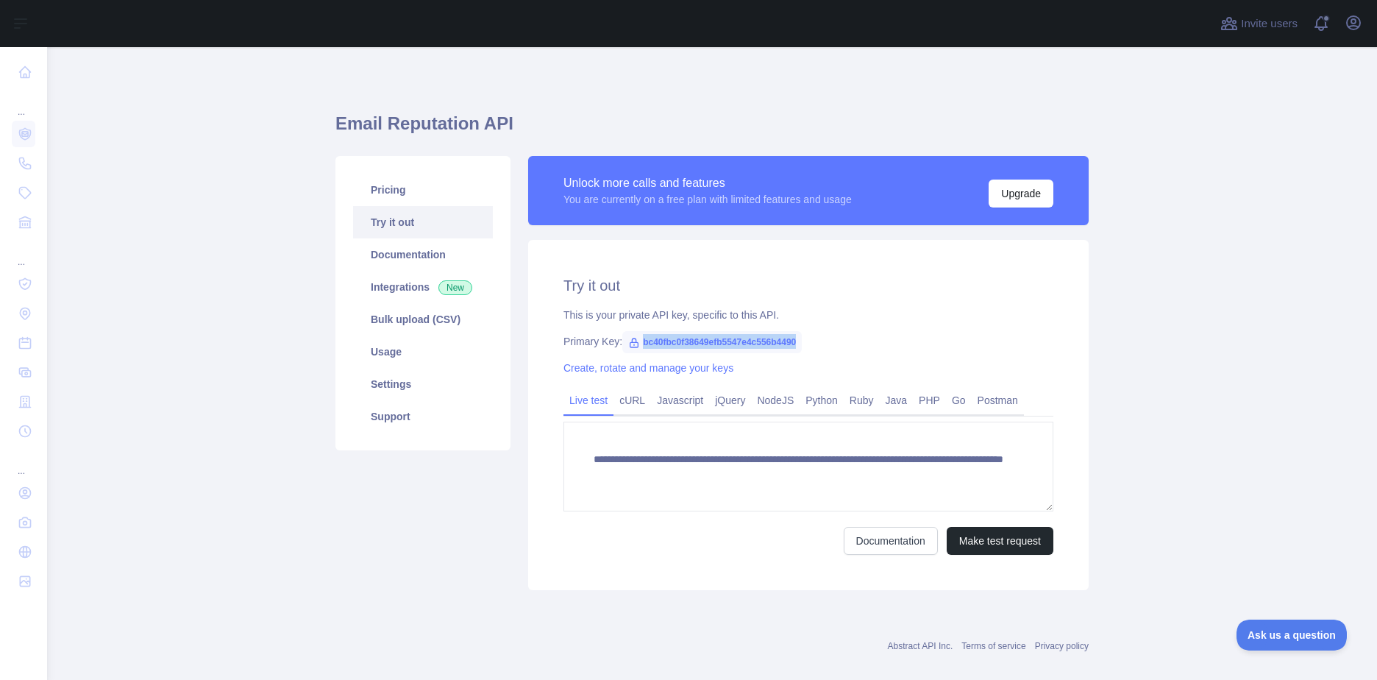
click at [634, 342] on div "Primary Key: bc40fbc0f38649efb5547e4c556b4490" at bounding box center [809, 341] width 490 height 15
copy span "bc40fbc0f38649efb5547e4c556b4490"
click at [784, 338] on span "bc40fbc0f38649efb5547e4c556b4490" at bounding box center [712, 342] width 180 height 22
drag, startPoint x: 631, startPoint y: 343, endPoint x: 812, endPoint y: 345, distance: 181.0
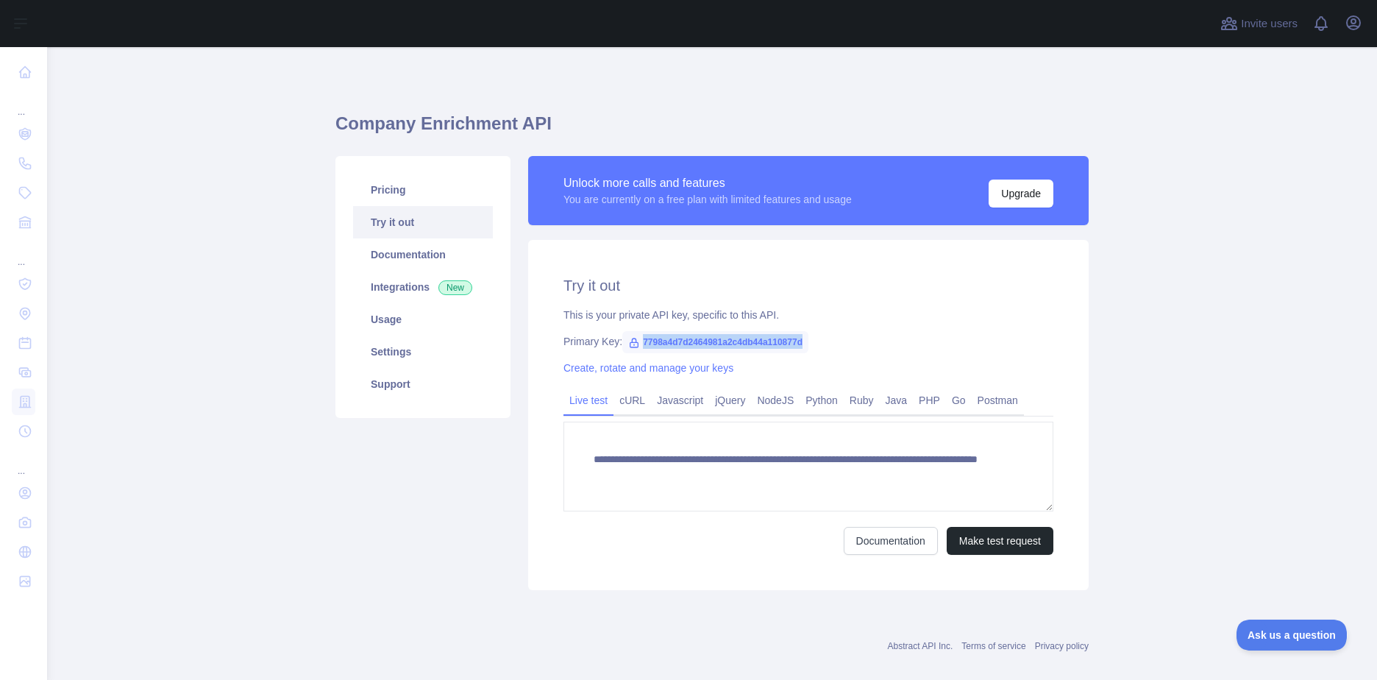
click at [812, 345] on div "Primary Key: 7798a4d7d2464981a2c4db44a110877d" at bounding box center [809, 341] width 490 height 15
copy span "7798a4d7d2464981a2c4db44a110877d"
